Goal: Information Seeking & Learning: Find specific page/section

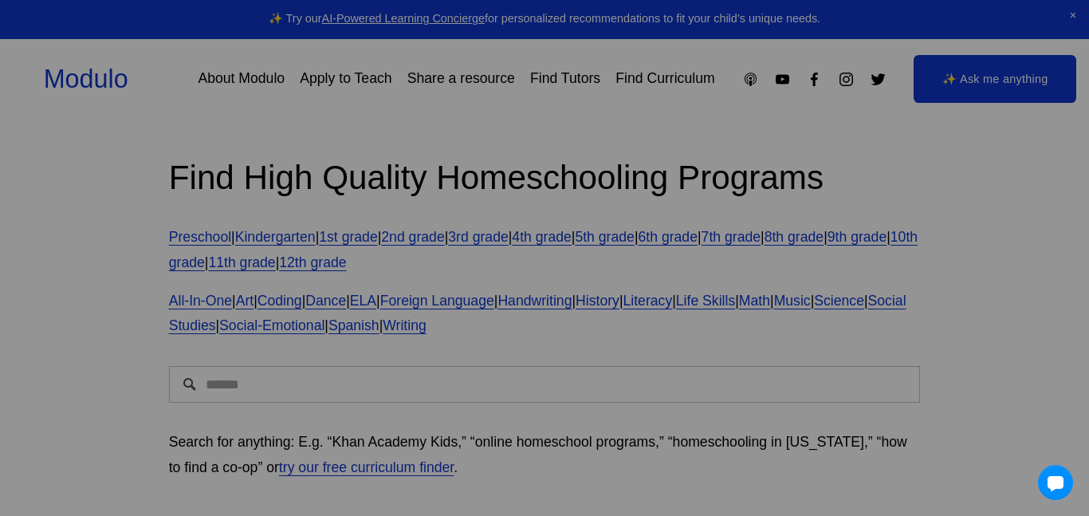
scroll to position [29, 0]
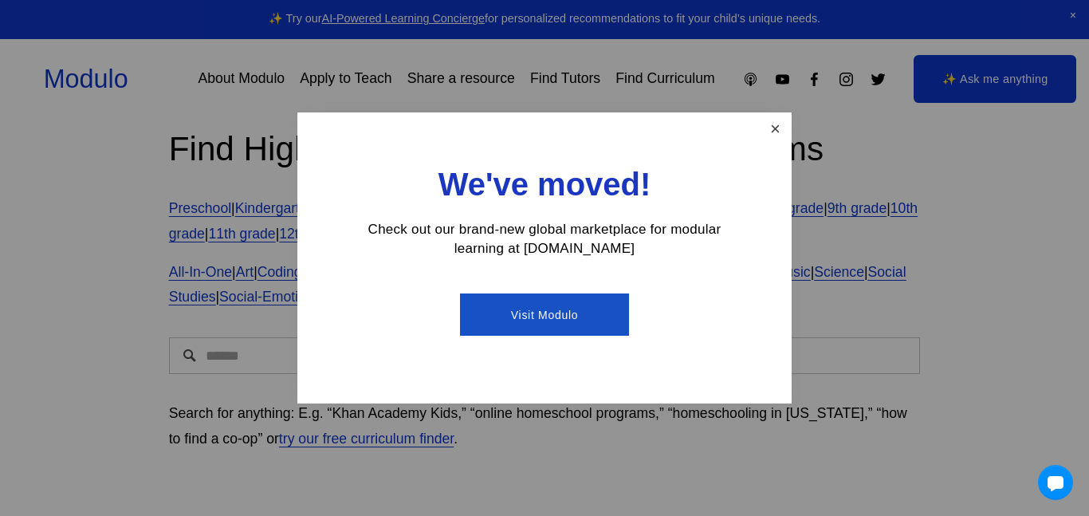
click at [784, 116] on link "Close" at bounding box center [775, 129] width 28 height 28
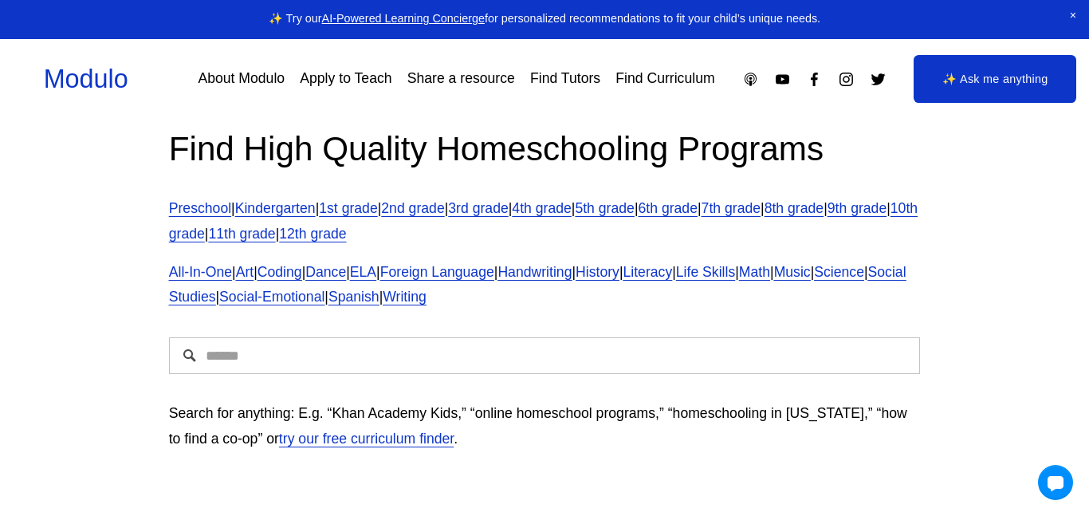
click at [238, 372] on input "Search" at bounding box center [545, 355] width 752 height 37
type input "*"
click at [78, 71] on link "Modulo" at bounding box center [86, 79] width 84 height 29
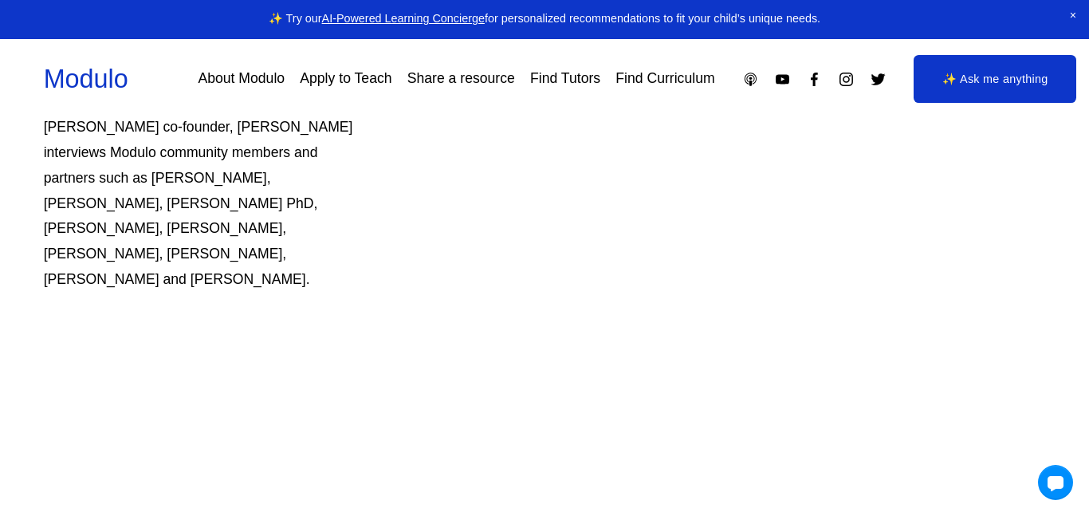
scroll to position [1620, 0]
